Goal: Task Accomplishment & Management: Use online tool/utility

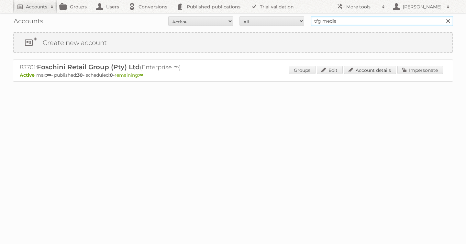
drag, startPoint x: 345, startPoint y: 21, endPoint x: 135, endPoint y: 16, distance: 210.4
click at [224, 20] on form "All Active Expired Pending All Paid Trials Self service tfg media Search" at bounding box center [233, 21] width 440 height 10
type input "jacek"
click at [443, 16] on input "Search" at bounding box center [448, 21] width 10 height 10
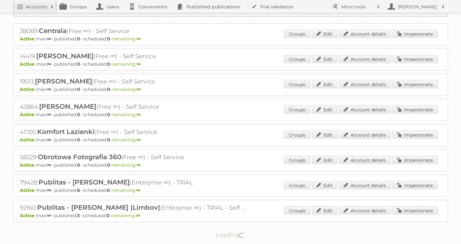
scroll to position [58, 0]
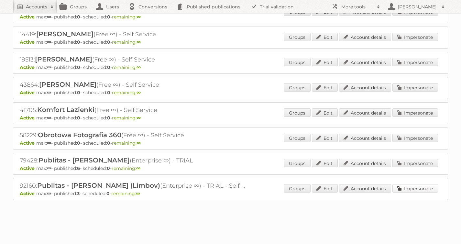
click at [412, 188] on link "Impersonate" at bounding box center [416, 188] width 46 height 8
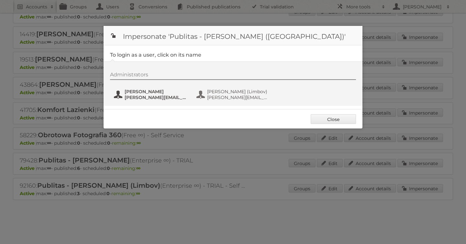
click at [135, 96] on span "j.solon@publitas.com" at bounding box center [156, 98] width 63 height 6
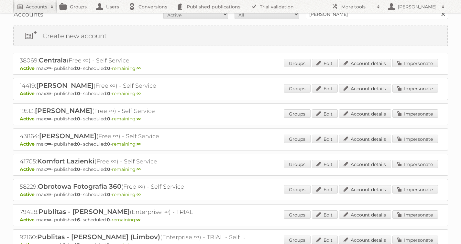
scroll to position [0, 0]
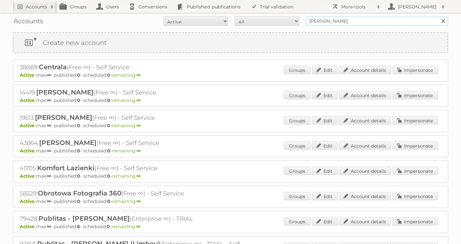
drag, startPoint x: 335, startPoint y: 20, endPoint x: 236, endPoint y: 17, distance: 98.4
click at [239, 17] on form "All Active Expired Pending All Paid Trials Self service jacek Search" at bounding box center [230, 21] width 435 height 10
type input "as watson"
click at [438, 16] on input "Search" at bounding box center [443, 21] width 10 height 10
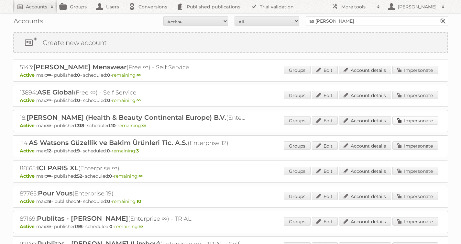
click at [405, 118] on link "Impersonate" at bounding box center [416, 120] width 46 height 8
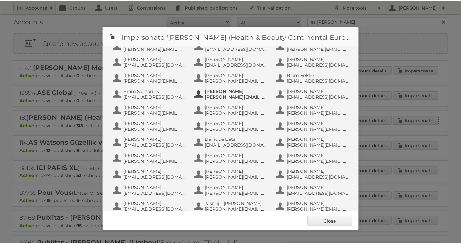
scroll to position [405, 0]
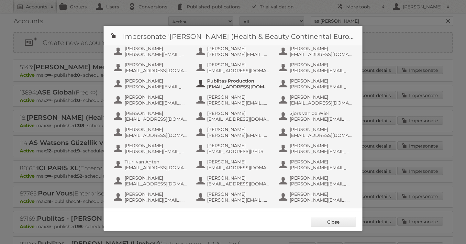
click at [219, 87] on span "info+aswatson-production@publitas.com" at bounding box center [238, 87] width 63 height 6
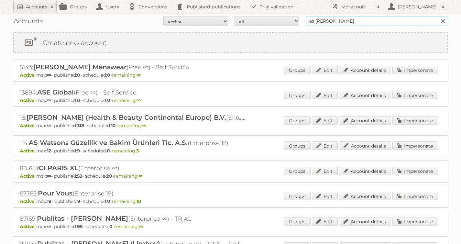
drag, startPoint x: 355, startPoint y: 25, endPoint x: 247, endPoint y: 20, distance: 108.5
click at [253, 20] on form "All Active Expired Pending All Paid Trials Self service as watson Search" at bounding box center [230, 21] width 435 height 10
type input "alimerka"
click at [438, 16] on input "Search" at bounding box center [443, 21] width 10 height 10
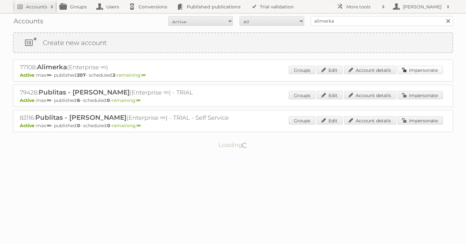
click at [416, 70] on link "Impersonate" at bounding box center [420, 70] width 46 height 8
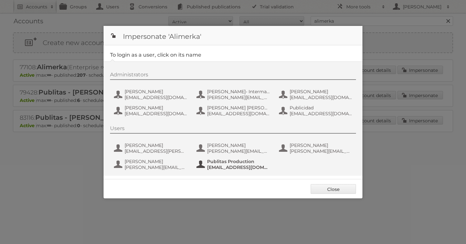
click at [236, 168] on span "fs+alimerka@publitas.com" at bounding box center [238, 167] width 63 height 6
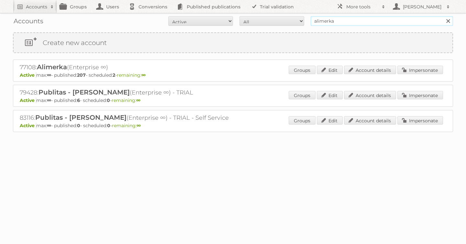
drag, startPoint x: 345, startPoint y: 22, endPoint x: 215, endPoint y: 17, distance: 129.9
click at [224, 17] on form "All Active Expired Pending All Paid Trials Self service alimerka Search" at bounding box center [233, 21] width 440 height 10
type input "carrefour [GEOGRAPHIC_DATA]"
click at [443, 16] on input "Search" at bounding box center [448, 21] width 10 height 10
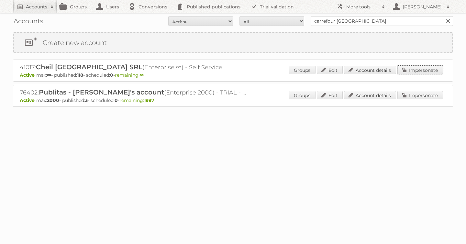
click at [417, 68] on link "Impersonate" at bounding box center [420, 70] width 46 height 8
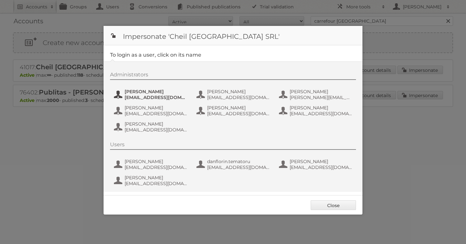
click at [147, 95] on span "[EMAIL_ADDRESS][DOMAIN_NAME]" at bounding box center [156, 98] width 63 height 6
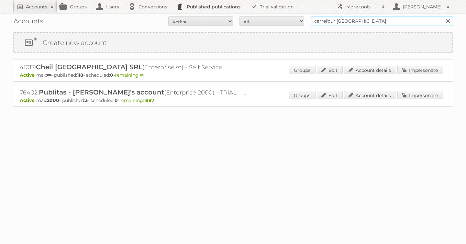
drag, startPoint x: 341, startPoint y: 19, endPoint x: 177, endPoint y: 9, distance: 163.7
click at [183, 9] on body "Accounts Search Advanced Search Create new account Groups Users Conversions Pub…" at bounding box center [233, 122] width 466 height 244
type input "as [PERSON_NAME]"
click at [443, 16] on input "Search" at bounding box center [448, 21] width 10 height 10
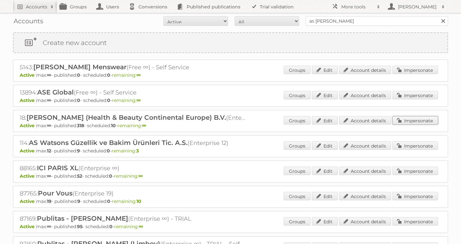
click at [417, 121] on link "Impersonate" at bounding box center [416, 120] width 46 height 8
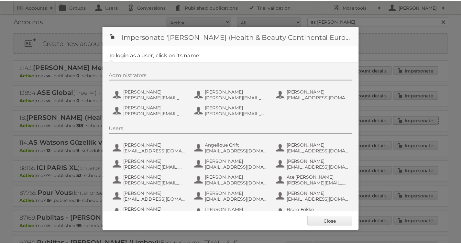
scroll to position [405, 0]
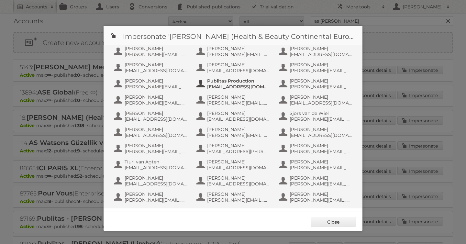
click at [217, 80] on span "Publitas Production" at bounding box center [238, 81] width 63 height 6
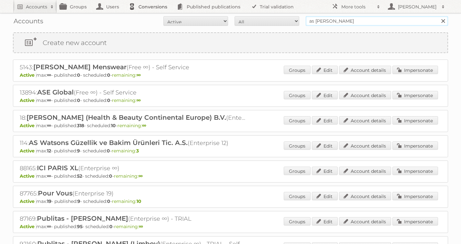
drag, startPoint x: 341, startPoint y: 23, endPoint x: 163, endPoint y: 0, distance: 179.4
click at [175, 2] on body "Accounts Search Advanced Search Create new account Groups Users Conversions Pub…" at bounding box center [230, 122] width 461 height 244
type input "lidl be"
click at [438, 16] on input "Search" at bounding box center [443, 21] width 10 height 10
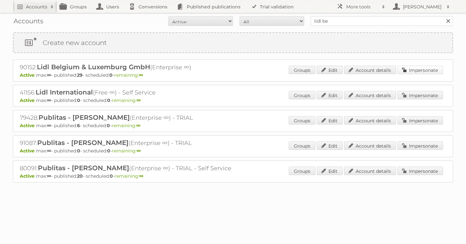
click at [407, 66] on link "Impersonate" at bounding box center [420, 70] width 46 height 8
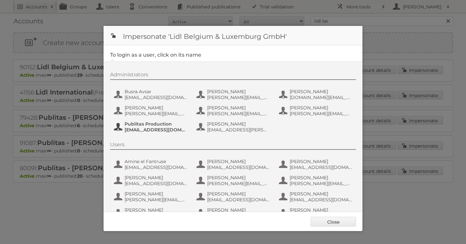
click at [163, 126] on span "Publitas Production" at bounding box center [156, 124] width 63 height 6
